Goal: Find specific page/section: Find specific page/section

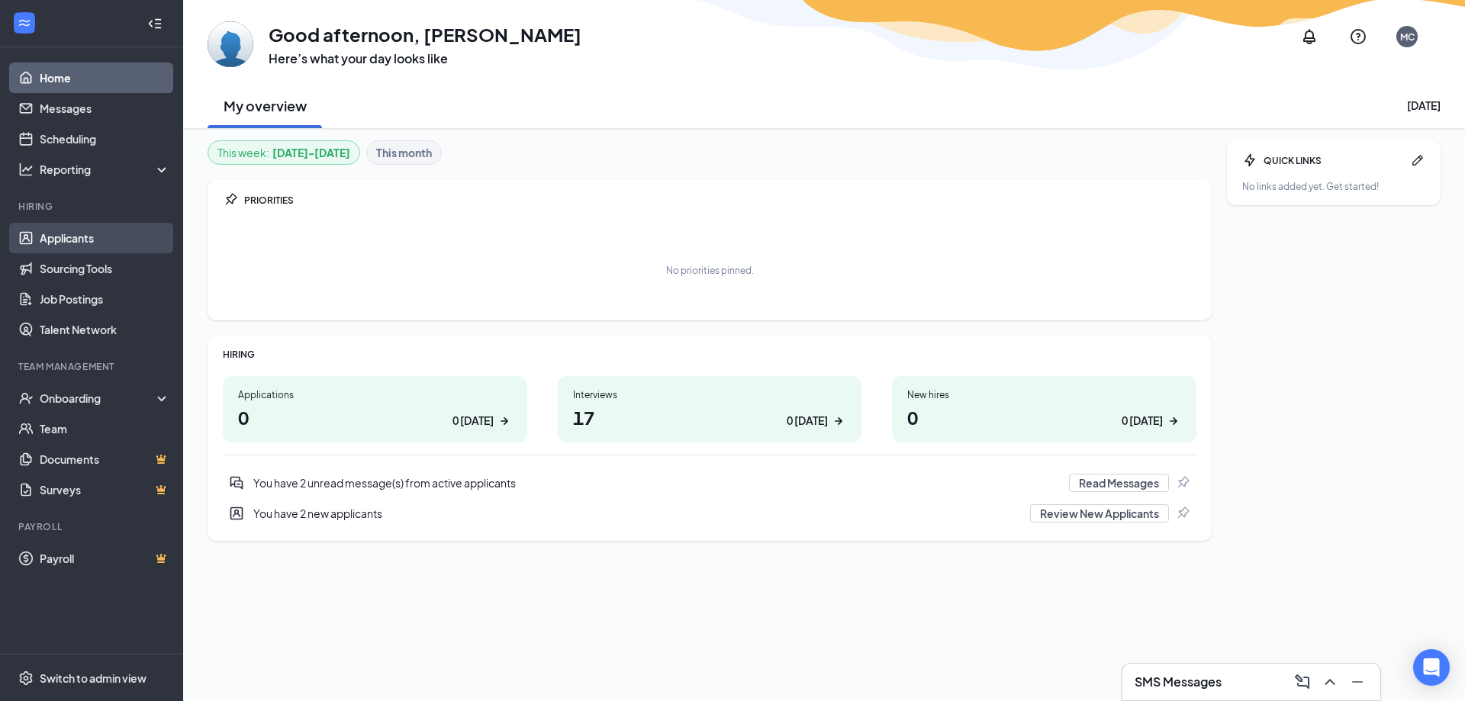
click at [73, 230] on link "Applicants" at bounding box center [105, 238] width 130 height 31
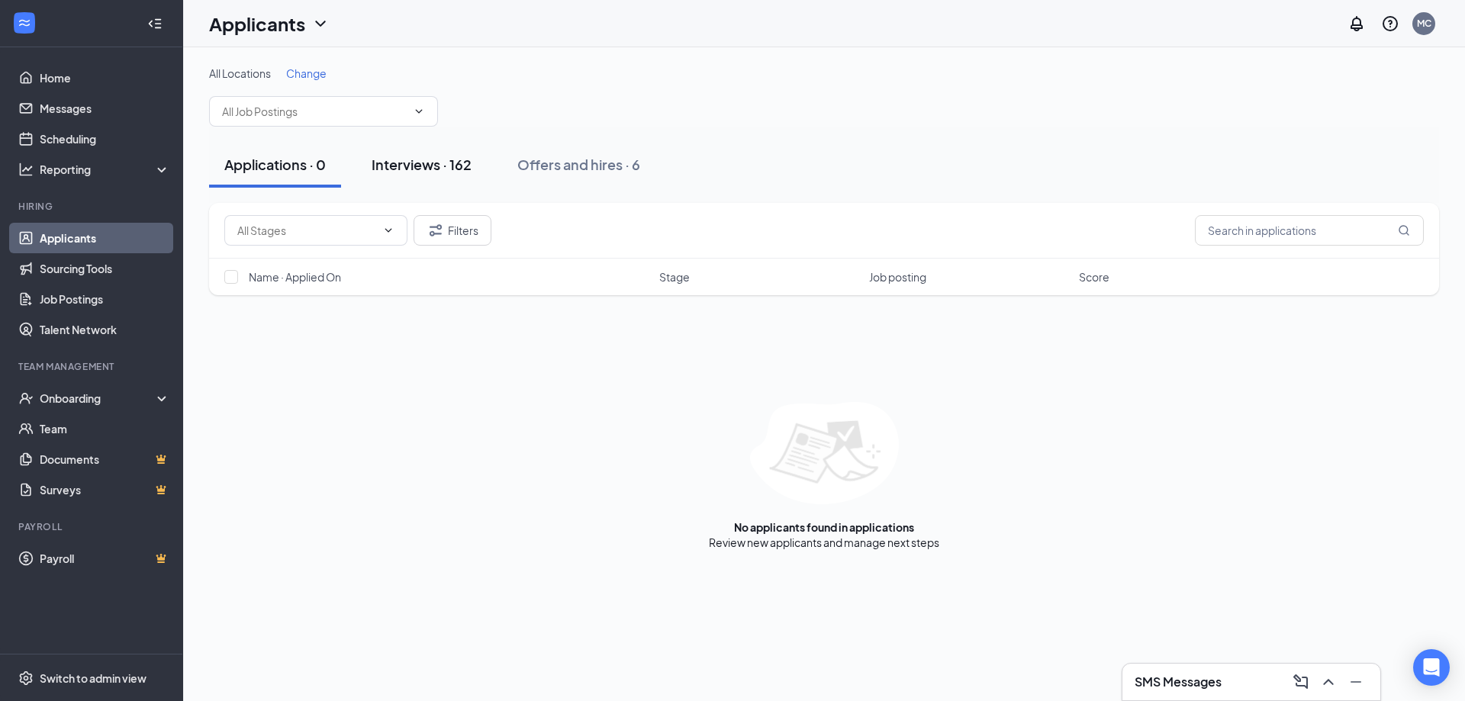
click at [465, 165] on div "Interviews · 162" at bounding box center [422, 164] width 100 height 19
